Goal: Task Accomplishment & Management: Manage account settings

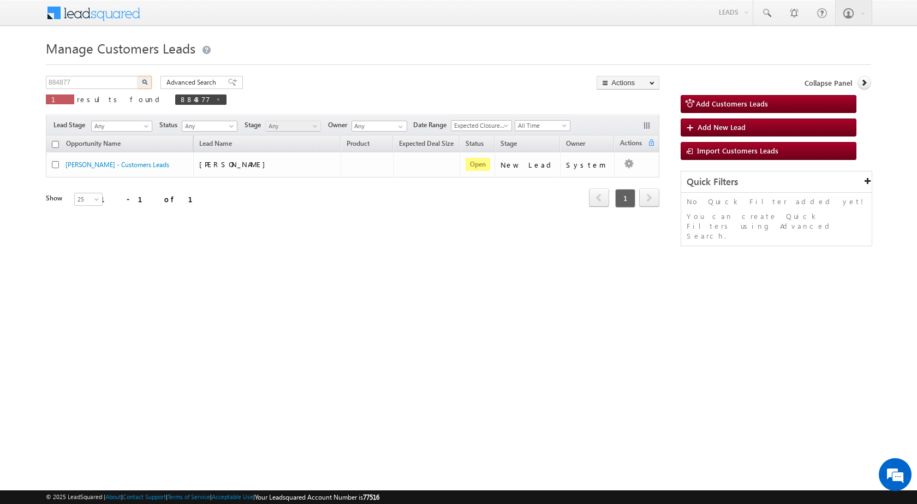
click at [0, 80] on body "Menu [PERSON_NAME] sitar a8@ks erve." at bounding box center [458, 155] width 917 height 310
type input "897069"
click at [138, 76] on button "button" at bounding box center [145, 82] width 14 height 13
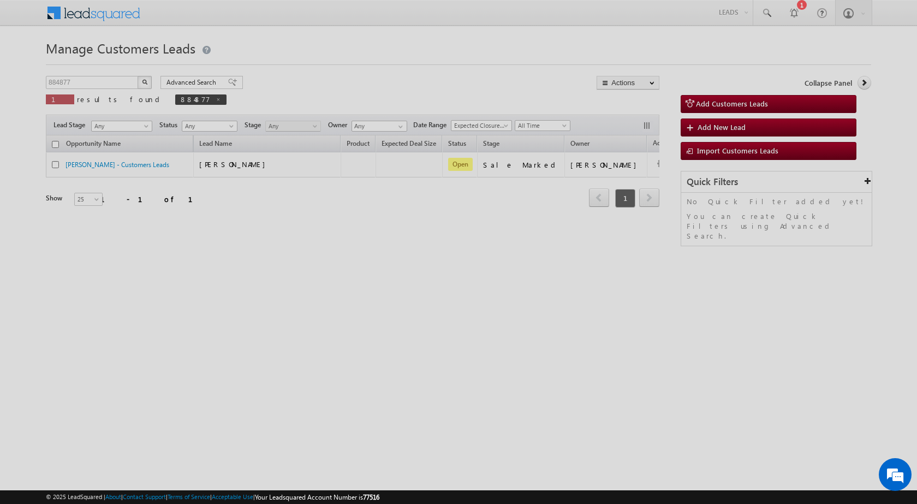
drag, startPoint x: 90, startPoint y: 81, endPoint x: 36, endPoint y: 68, distance: 55.7
click at [37, 68] on div at bounding box center [458, 252] width 917 height 504
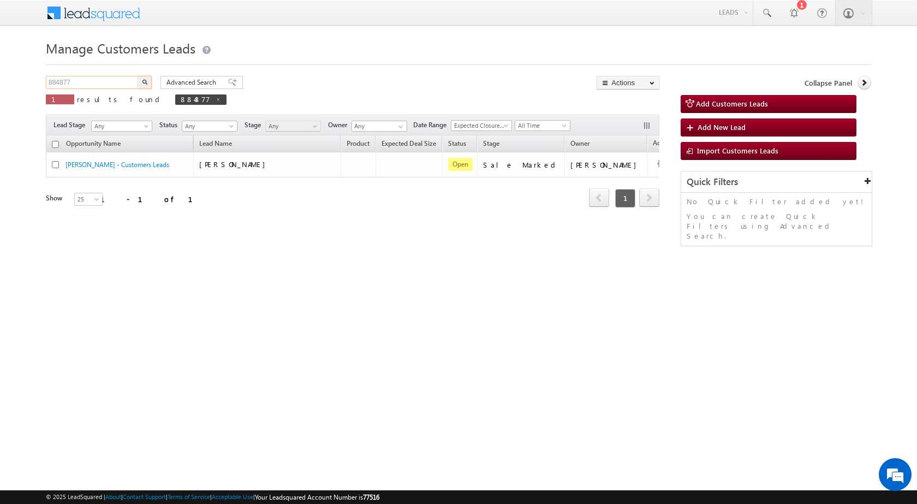
drag, startPoint x: 76, startPoint y: 79, endPoint x: 0, endPoint y: 69, distance: 77.1
click at [0, 69] on body "Menu [PERSON_NAME] sitar a8@ks erve." at bounding box center [458, 155] width 917 height 310
paste input "97069"
type input "897069"
click at [141, 85] on button "button" at bounding box center [145, 82] width 14 height 13
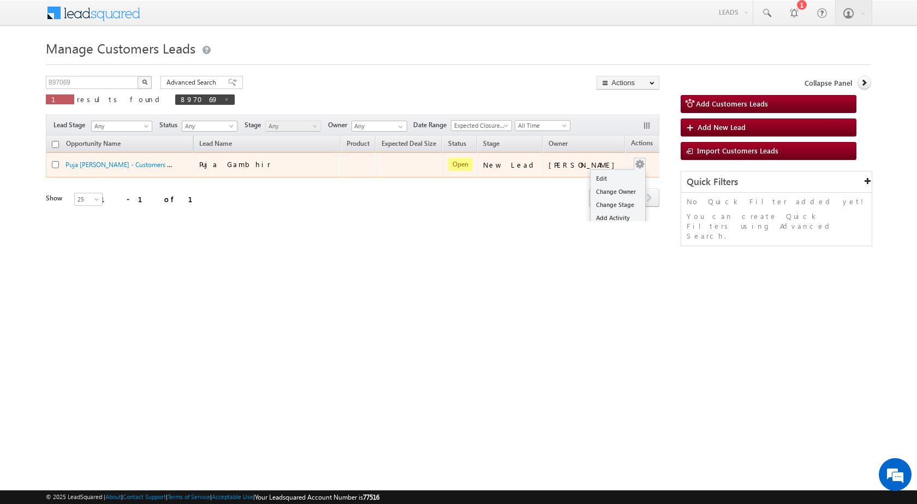
click at [634, 166] on button "button" at bounding box center [639, 164] width 11 height 11
click at [601, 174] on link "Edit" at bounding box center [618, 178] width 55 height 13
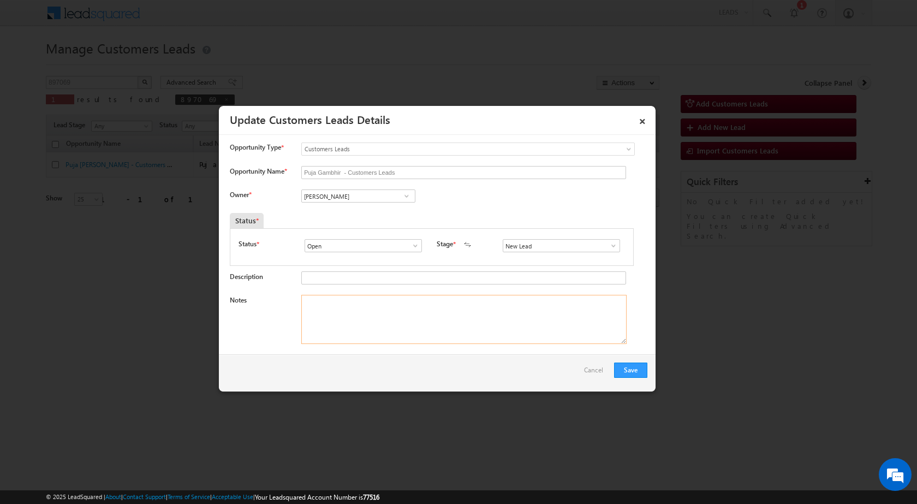
click at [310, 300] on textarea "Notes" at bounding box center [463, 319] width 325 height 49
paste textarea "897069 - WhatsApp - [PERSON_NAME] - 8218425719 -CONSTRUCTION - ALIGARH 202001 -…"
type textarea "897069 - WhatsApp - [PERSON_NAME] - 8218425719 -CONSTRUCTION - ALIGARH 202001 -…"
click at [491, 193] on div "Owner * Vikas Halwai Vikas Halwai Vikas Halwai" at bounding box center [439, 198] width 418 height 18
click at [610, 249] on span at bounding box center [613, 245] width 11 height 9
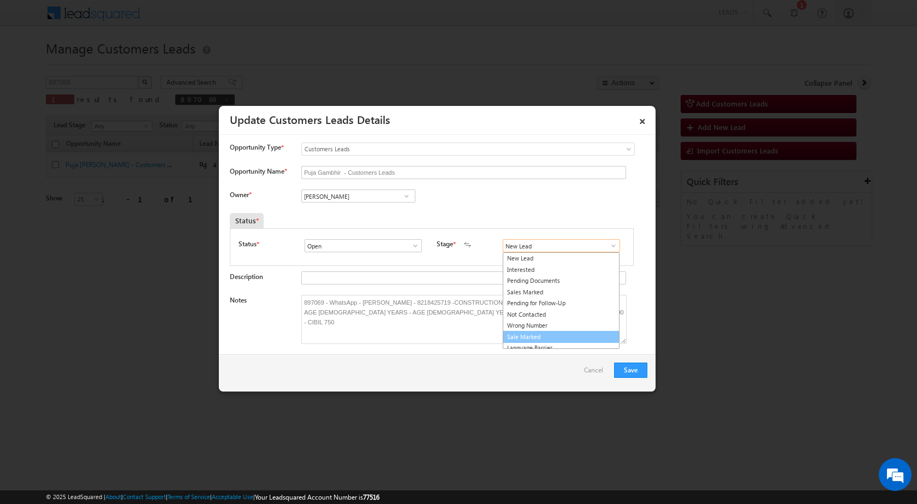
click at [520, 340] on link "Sale Marked" at bounding box center [561, 337] width 117 height 13
type input "Sale Marked"
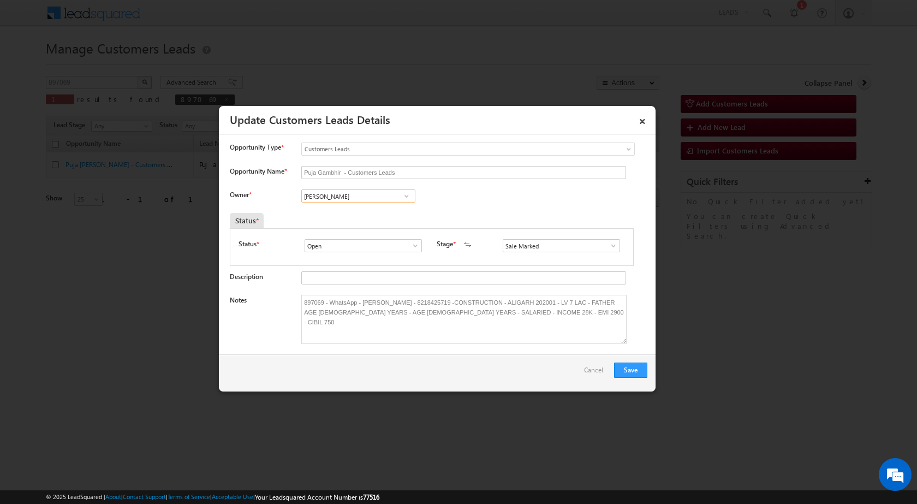
click at [380, 194] on input "[PERSON_NAME]" at bounding box center [358, 195] width 114 height 13
paste input "[EMAIL_ADDRESS][DOMAIN_NAME]"
click at [386, 212] on link "[PERSON_NAME] [EMAIL_ADDRESS][DOMAIN_NAME]" at bounding box center [358, 213] width 114 height 21
type input "[PERSON_NAME]"
click at [507, 206] on div "Owner * [PERSON_NAME] [PERSON_NAME] [PERSON_NAME] [PERSON_NAME] [PERSON_NAME] c…" at bounding box center [439, 198] width 418 height 18
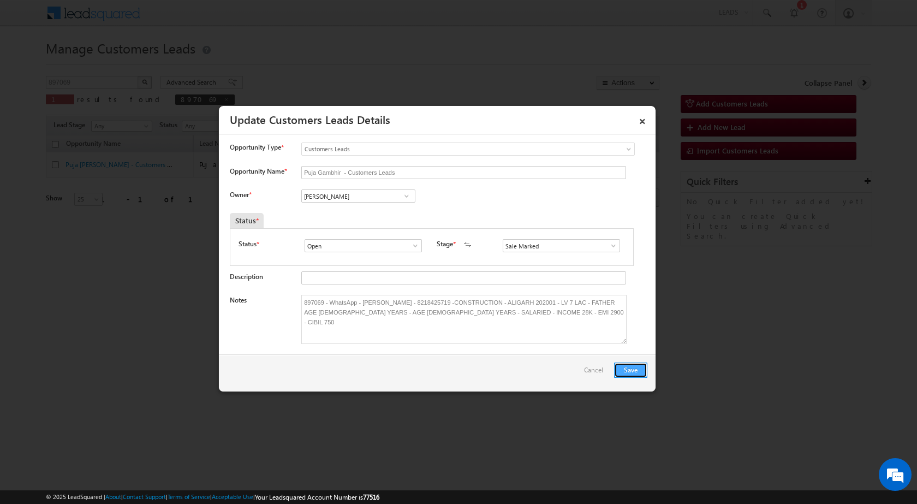
click at [620, 370] on button "Save" at bounding box center [630, 369] width 33 height 15
